Goal: Register for event/course

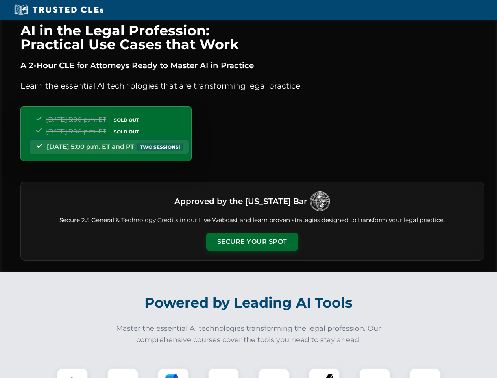
click at [252, 242] on button "Secure Your Spot" at bounding box center [252, 242] width 92 height 18
click at [72, 373] on img at bounding box center [72, 383] width 23 height 23
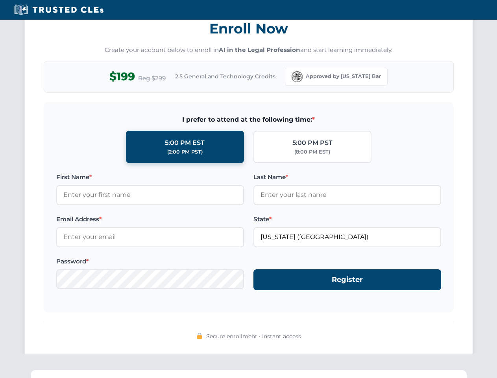
scroll to position [772, 0]
